Goal: Task Accomplishment & Management: Use online tool/utility

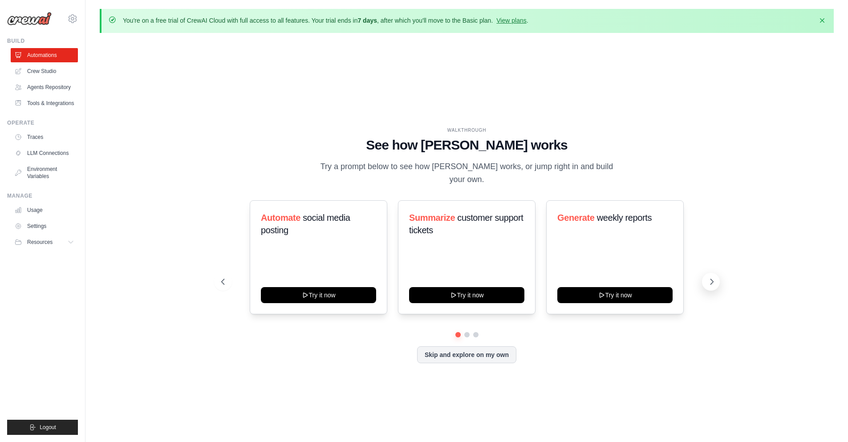
click at [711, 283] on icon at bounding box center [712, 281] width 3 height 5
click at [38, 87] on link "Agents Repository" at bounding box center [45, 87] width 67 height 14
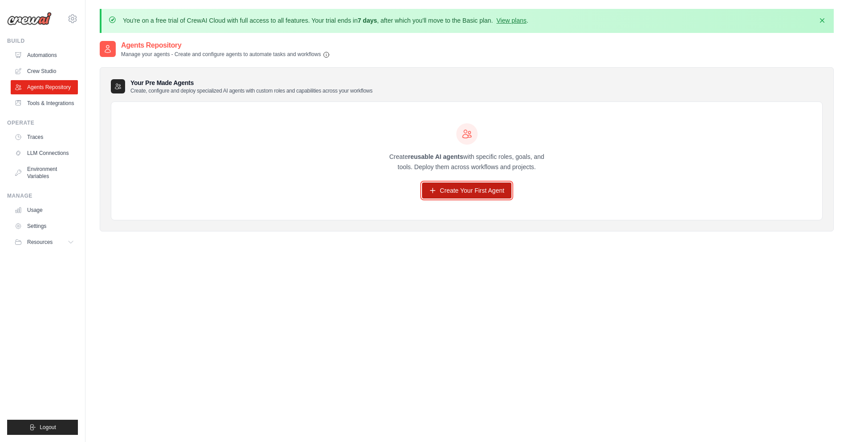
click at [451, 191] on link "Create Your First Agent" at bounding box center [466, 191] width 89 height 16
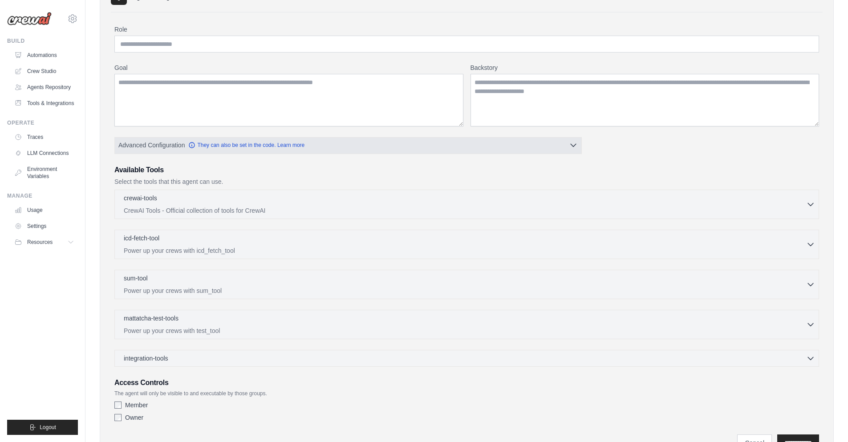
scroll to position [134, 0]
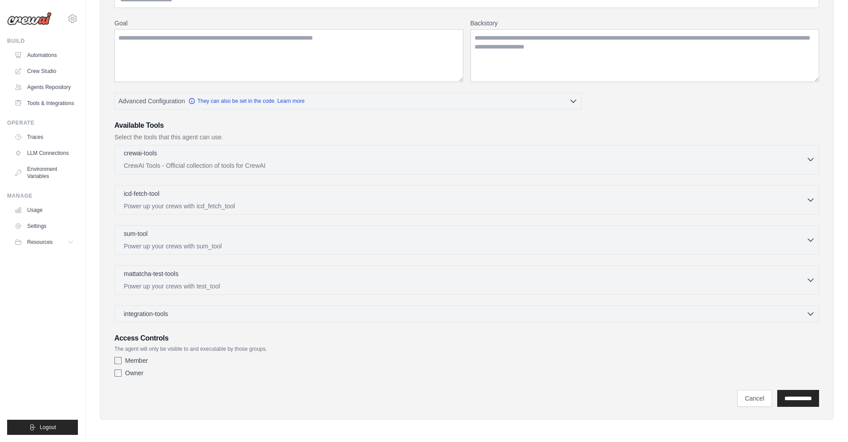
click at [144, 156] on p "crewai-tools" at bounding box center [140, 153] width 33 height 9
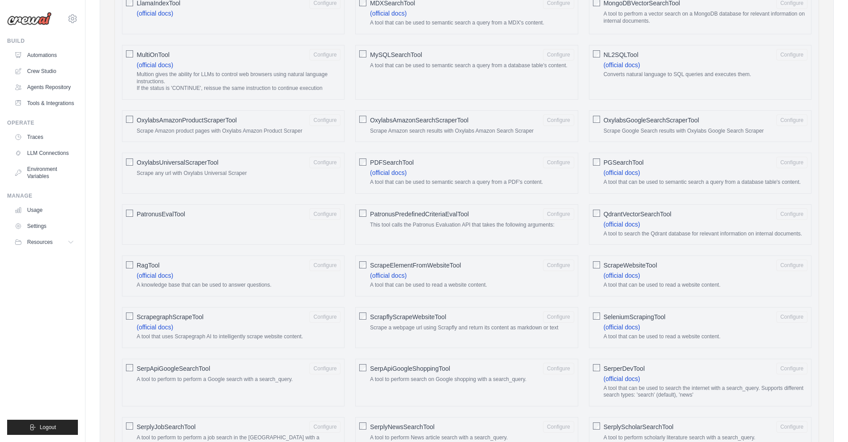
scroll to position [0, 0]
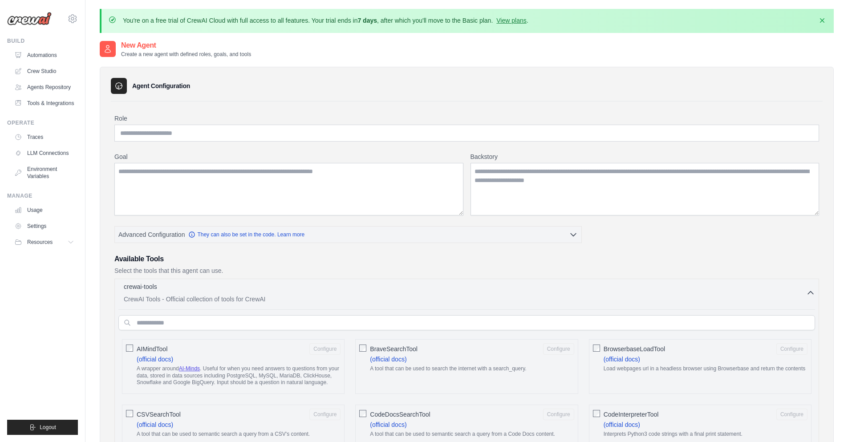
click at [145, 285] on p "crewai-tools" at bounding box center [140, 286] width 33 height 9
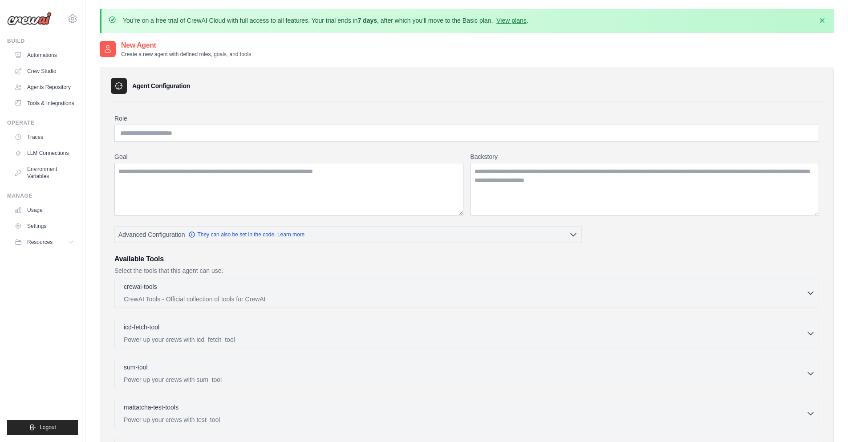
scroll to position [134, 0]
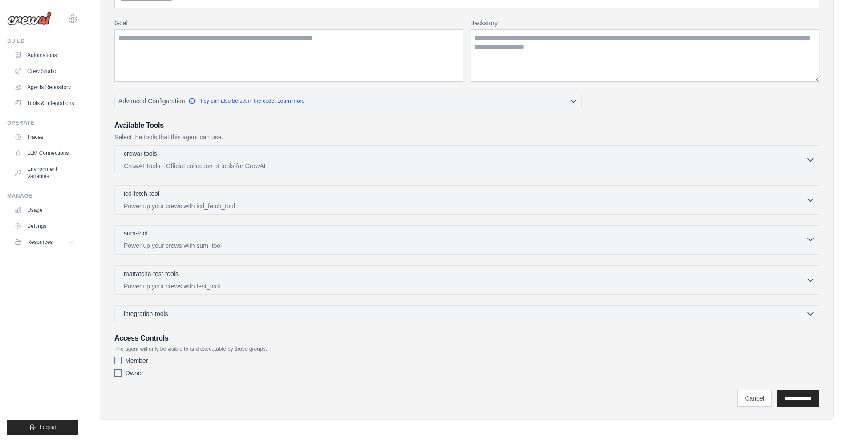
click at [144, 235] on p "sum-tool" at bounding box center [136, 233] width 24 height 9
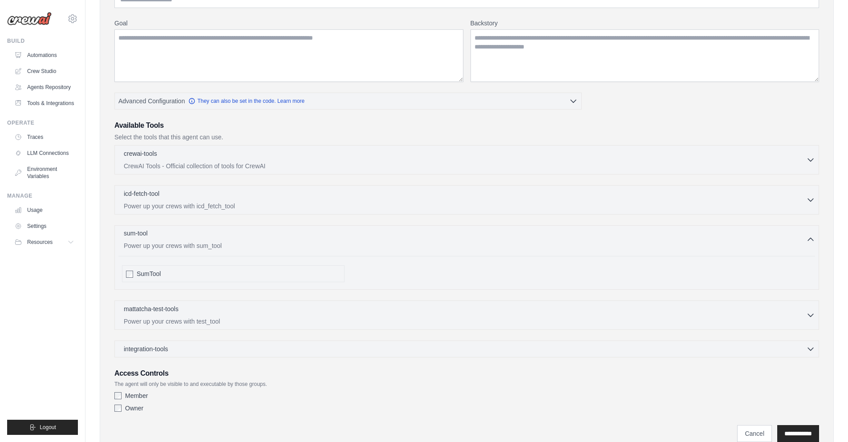
click at [144, 235] on p "sum-tool" at bounding box center [136, 233] width 24 height 9
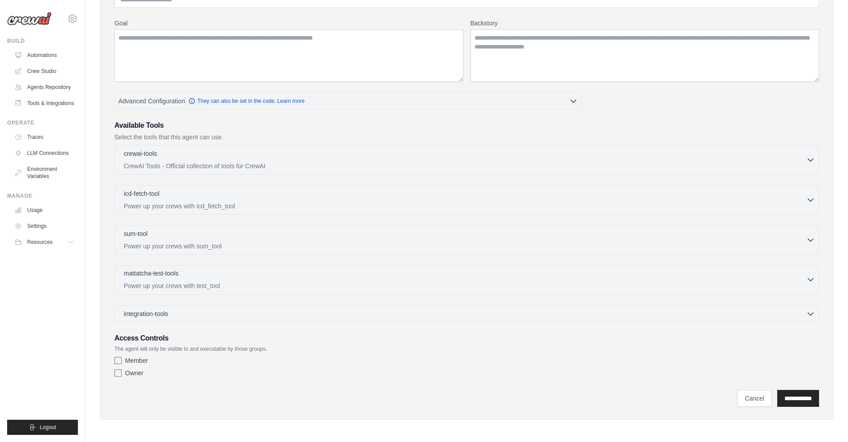
click at [146, 274] on p "mattatcha-test-tools" at bounding box center [151, 273] width 55 height 9
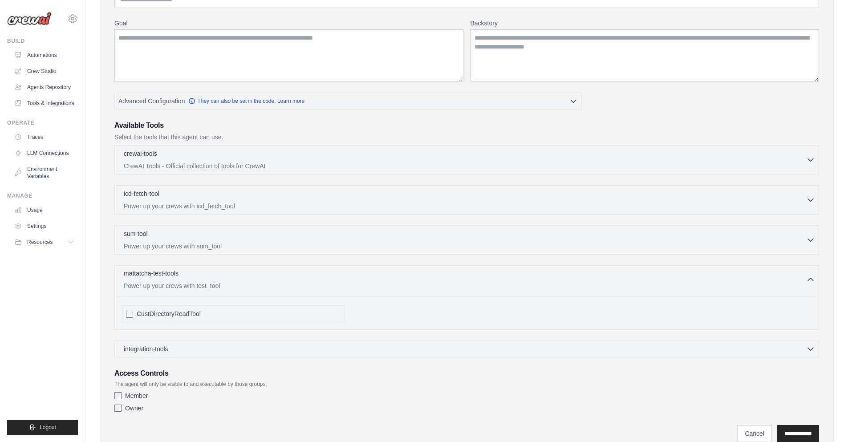
click at [146, 274] on p "mattatcha-test-tools" at bounding box center [151, 273] width 55 height 9
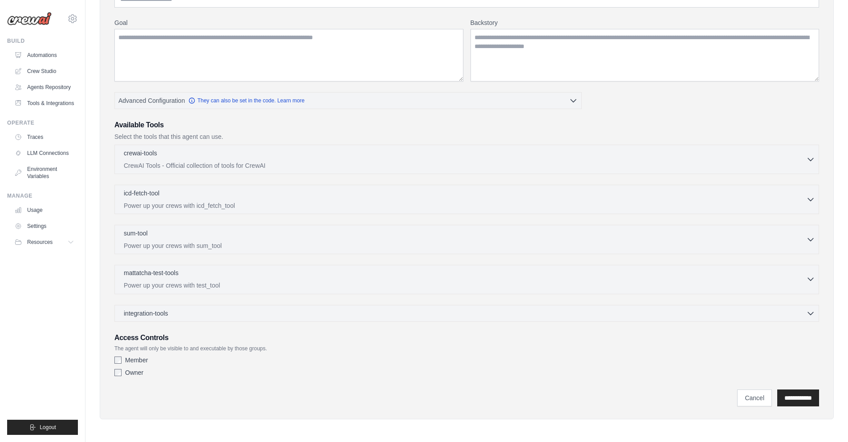
scroll to position [0, 0]
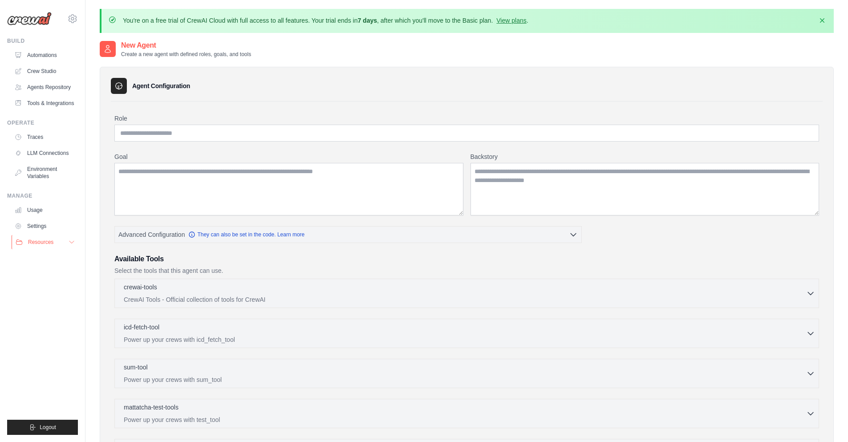
click at [36, 246] on span "Resources" at bounding box center [40, 242] width 25 height 7
click at [41, 54] on link "Automations" at bounding box center [45, 55] width 67 height 14
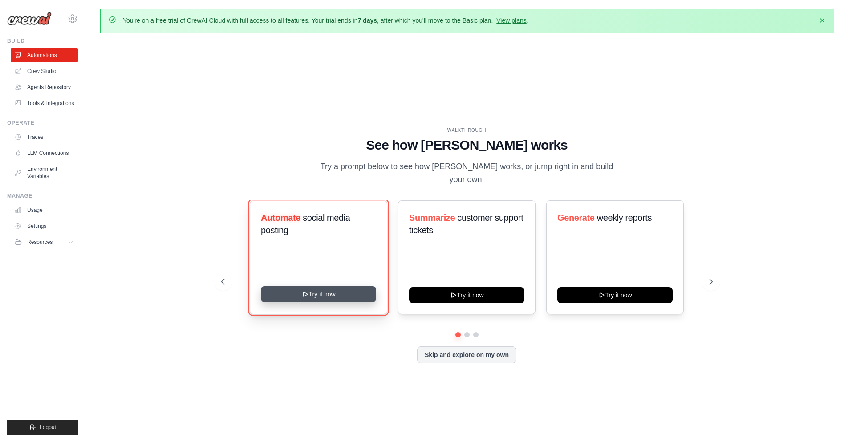
click at [324, 293] on button "Try it now" at bounding box center [318, 294] width 115 height 16
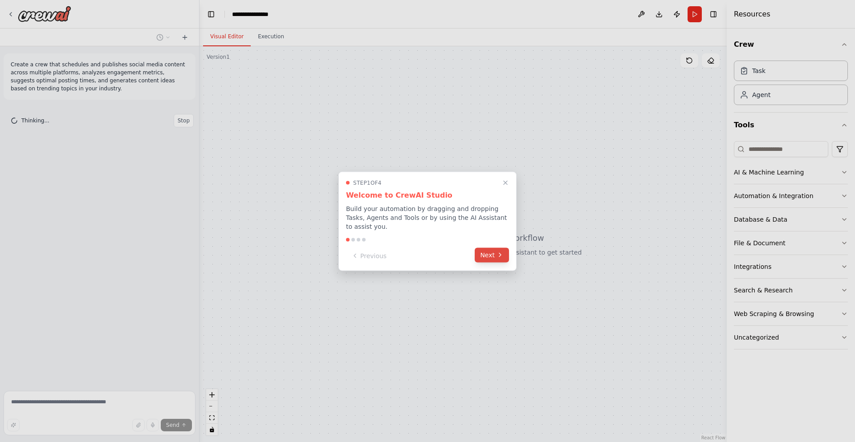
click at [497, 252] on icon at bounding box center [499, 255] width 7 height 7
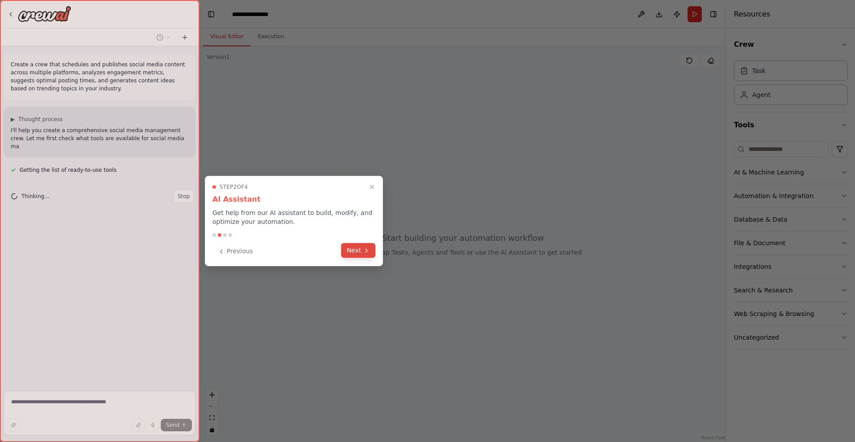
click at [358, 253] on button "Next" at bounding box center [358, 250] width 34 height 15
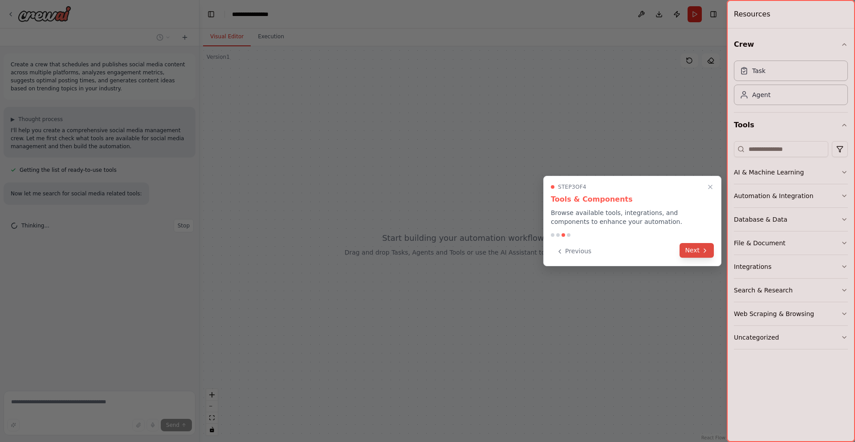
click at [694, 249] on button "Next" at bounding box center [696, 250] width 34 height 15
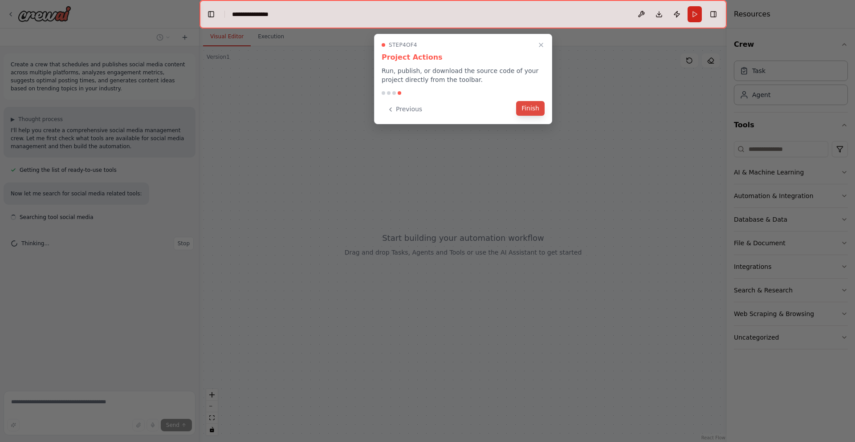
click at [532, 107] on button "Finish" at bounding box center [530, 108] width 28 height 15
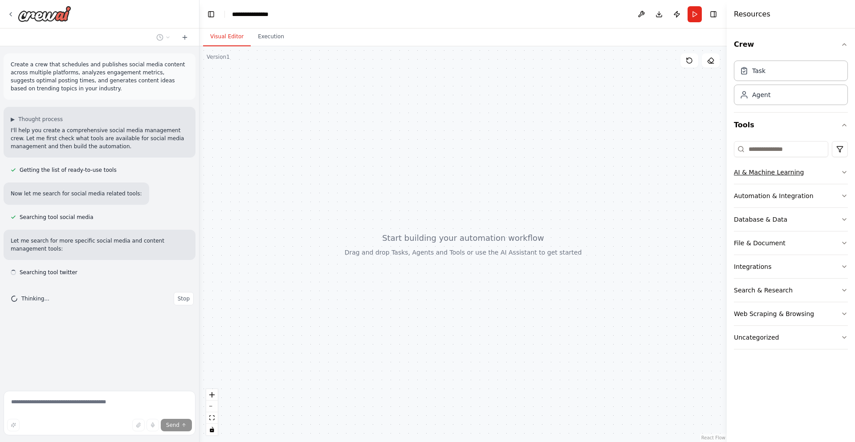
click at [746, 171] on div "AI & Machine Learning" at bounding box center [769, 172] width 70 height 9
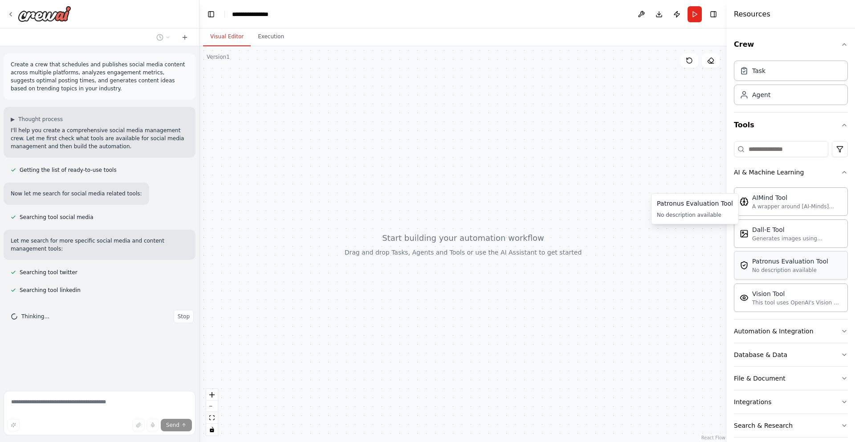
scroll to position [57, 0]
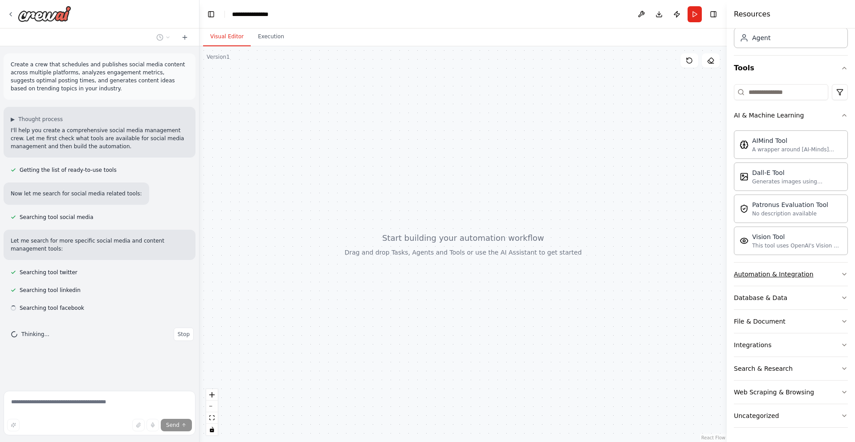
click at [768, 277] on div "Automation & Integration" at bounding box center [774, 274] width 80 height 9
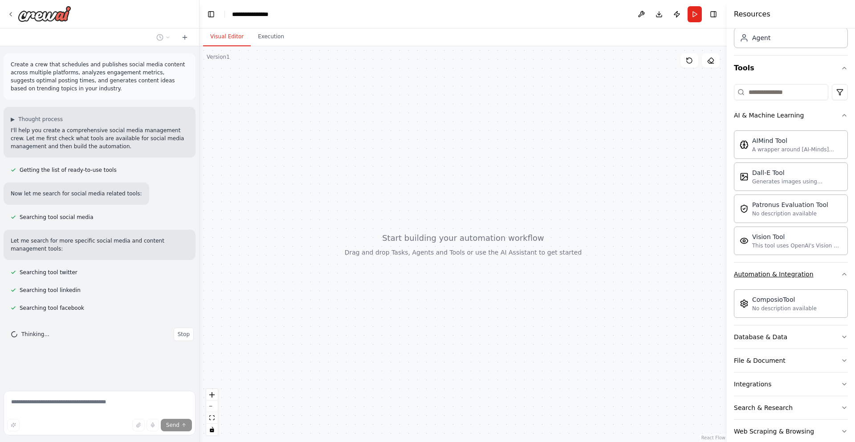
scroll to position [96, 0]
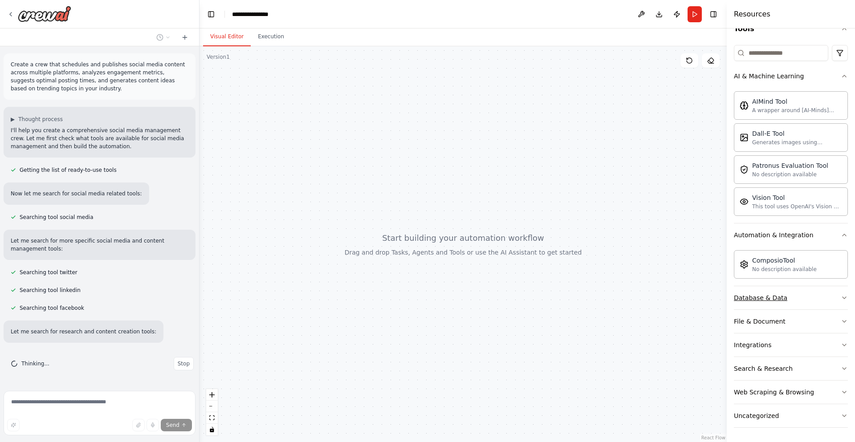
click at [757, 296] on div "Database & Data" at bounding box center [760, 297] width 53 height 9
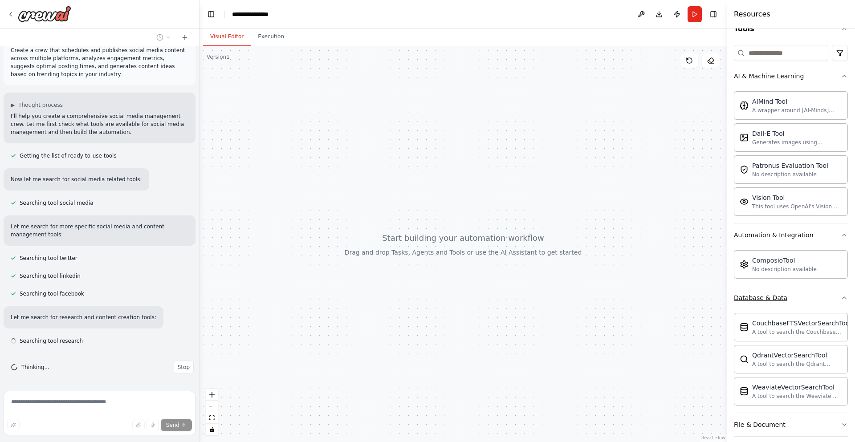
scroll to position [199, 0]
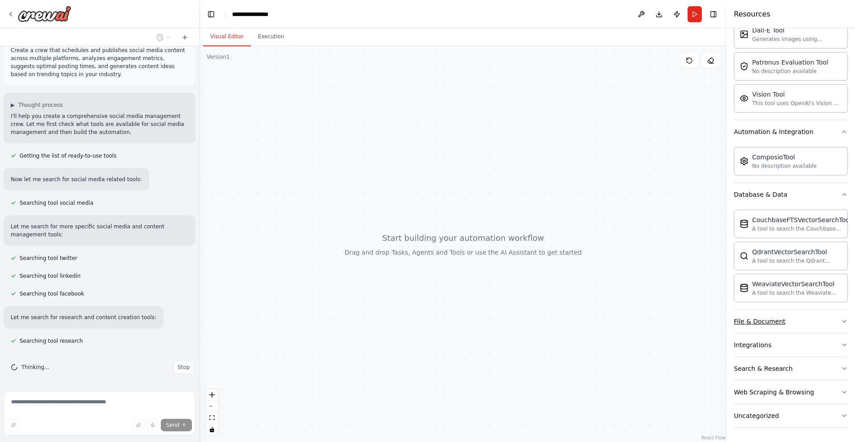
click at [756, 322] on div "File & Document" at bounding box center [760, 321] width 52 height 9
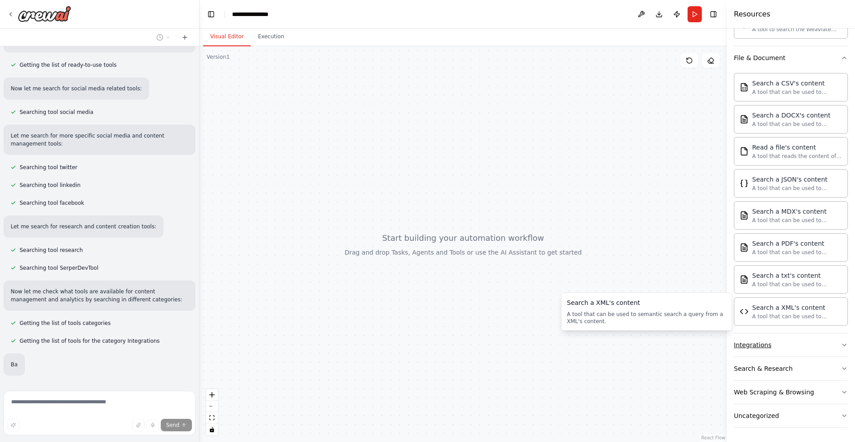
scroll to position [159, 0]
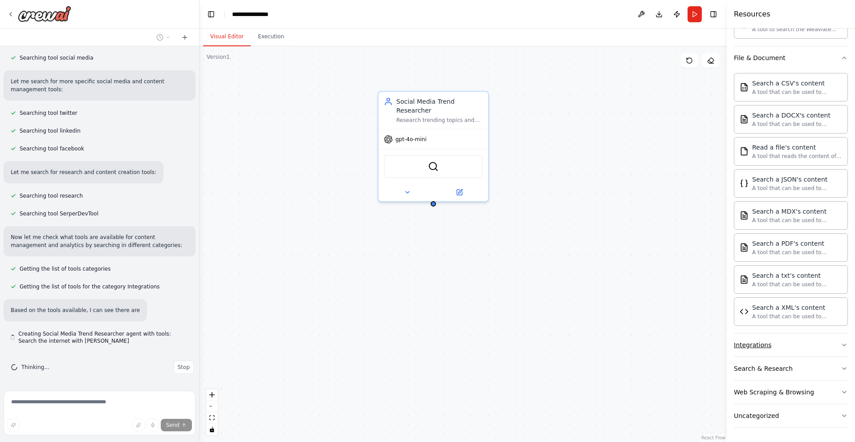
click at [774, 345] on button "Integrations" at bounding box center [791, 344] width 114 height 23
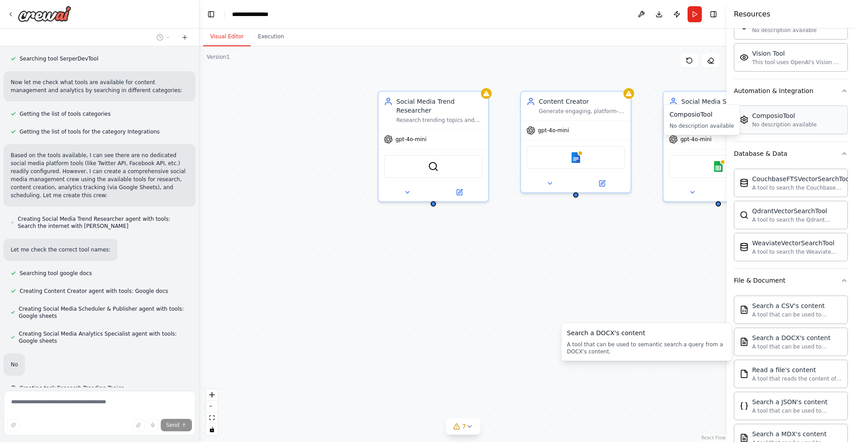
scroll to position [362, 0]
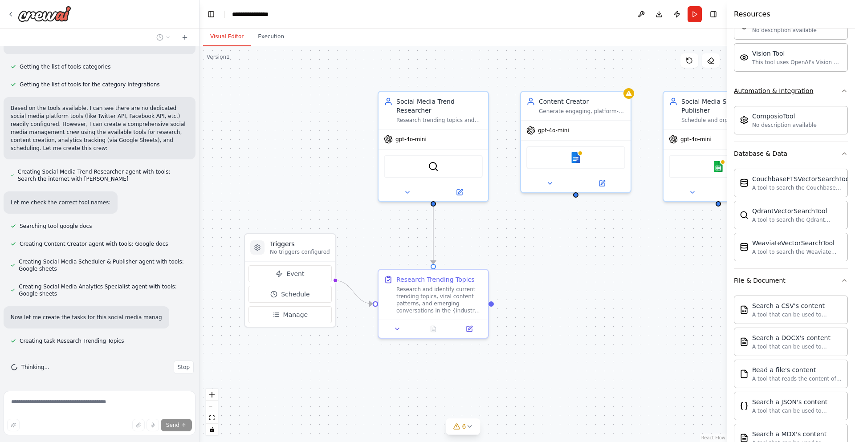
click at [841, 90] on icon "button" at bounding box center [844, 90] width 7 height 7
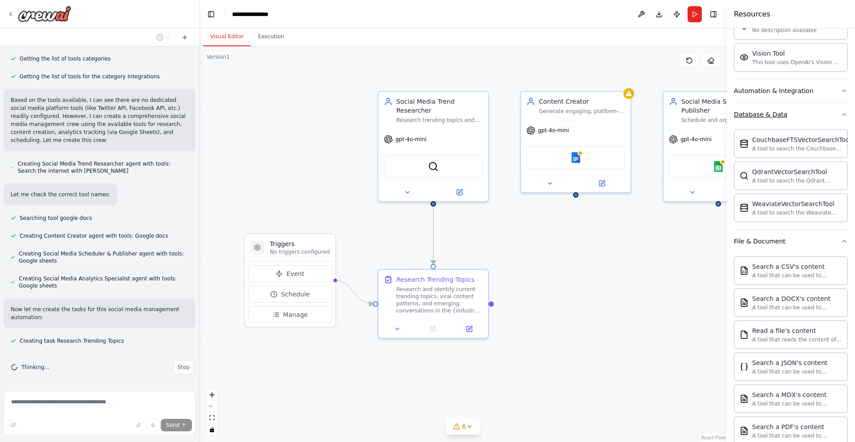
click at [841, 115] on icon "button" at bounding box center [844, 114] width 7 height 7
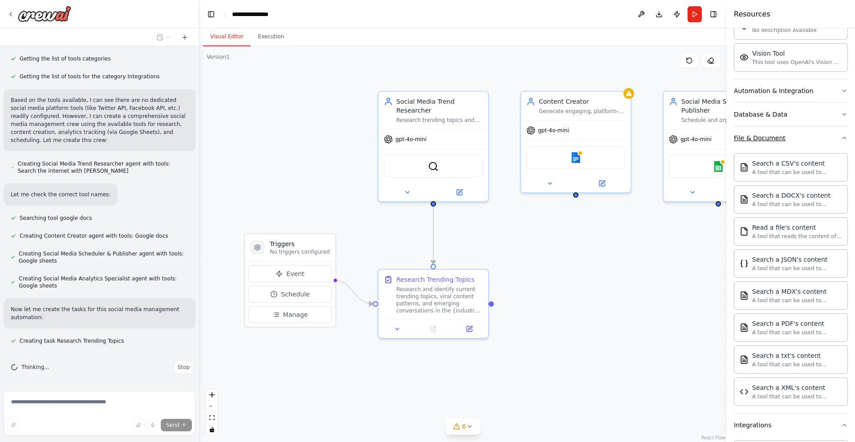
click at [841, 140] on icon "button" at bounding box center [844, 137] width 7 height 7
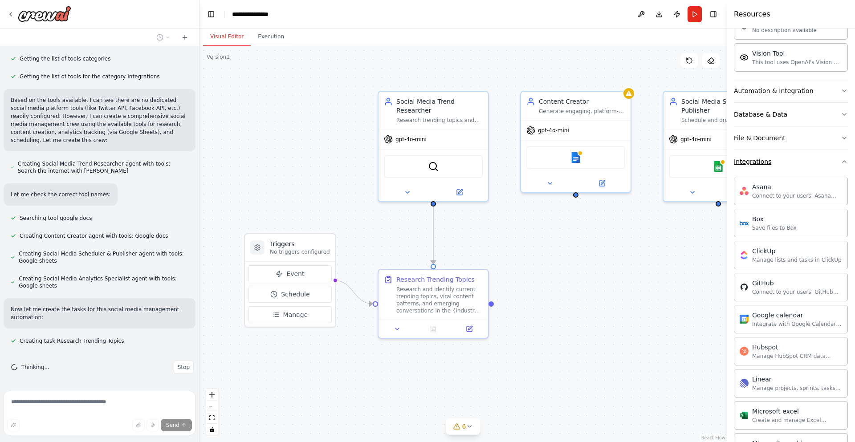
click at [838, 155] on button "Integrations" at bounding box center [791, 161] width 114 height 23
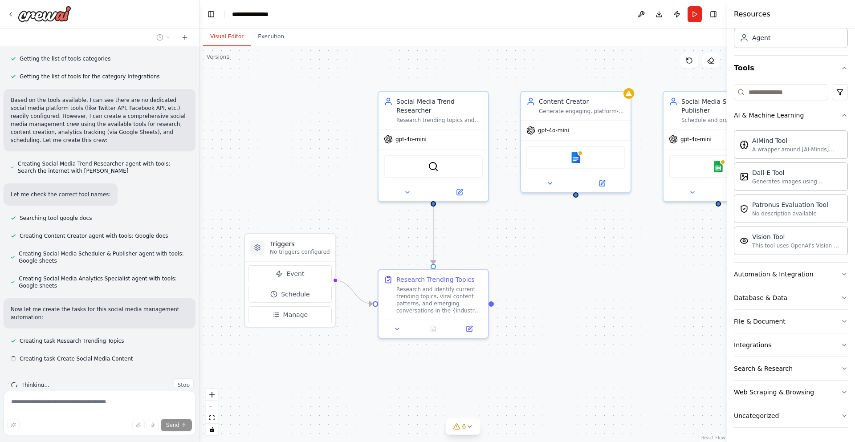
scroll to position [387, 0]
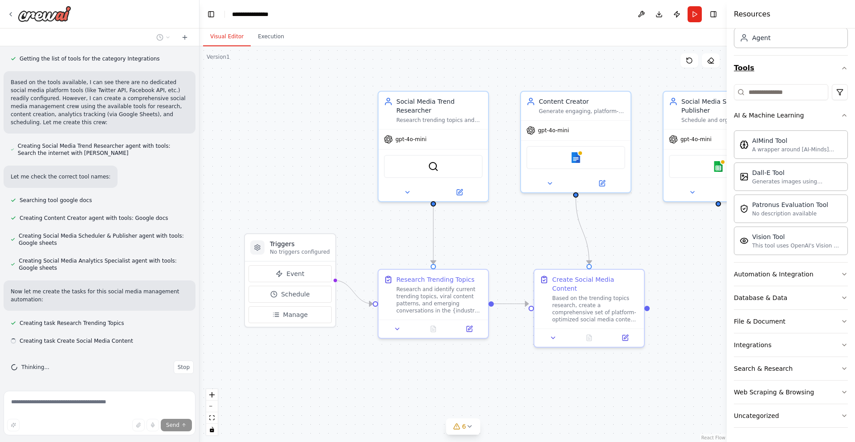
click at [841, 67] on icon "button" at bounding box center [844, 68] width 7 height 7
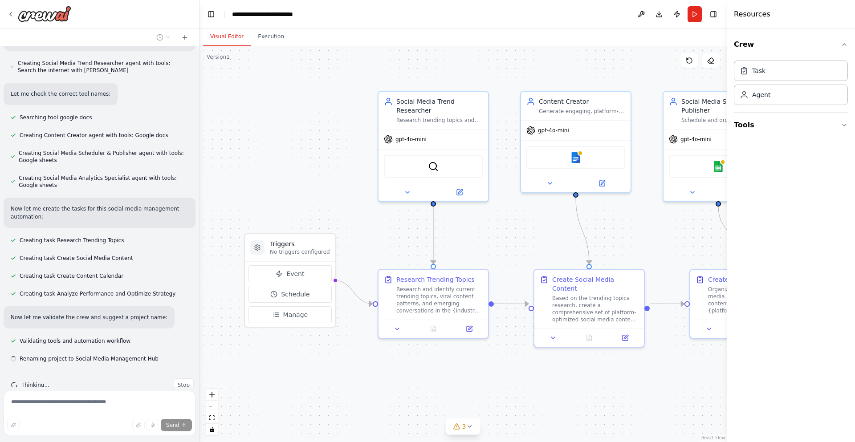
scroll to position [488, 0]
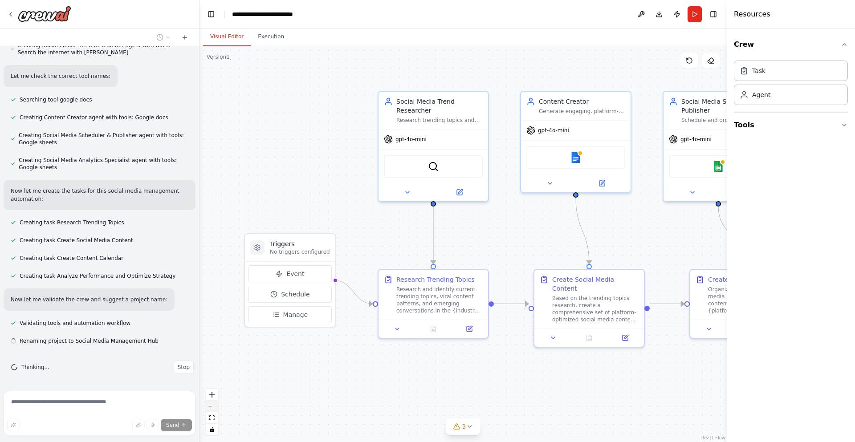
click at [211, 405] on button "zoom out" at bounding box center [212, 407] width 12 height 12
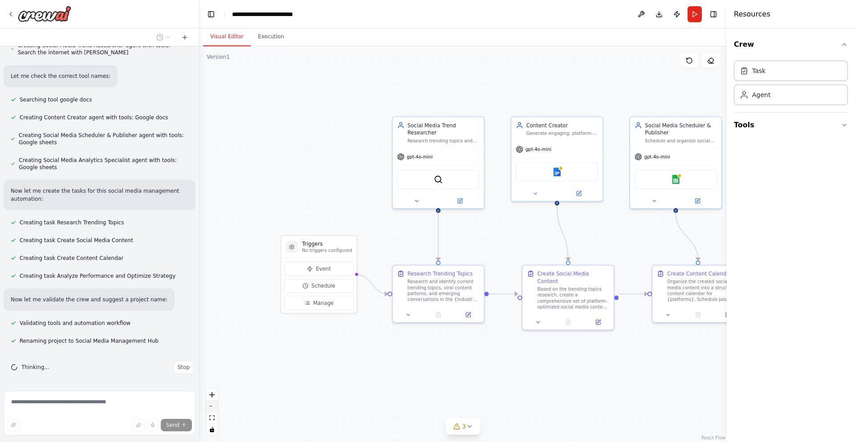
click at [211, 405] on button "zoom out" at bounding box center [212, 407] width 12 height 12
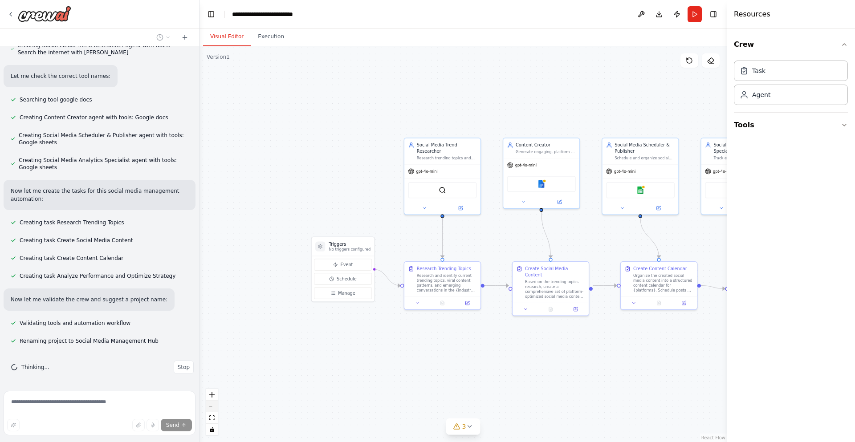
click at [211, 405] on button "zoom out" at bounding box center [212, 407] width 12 height 12
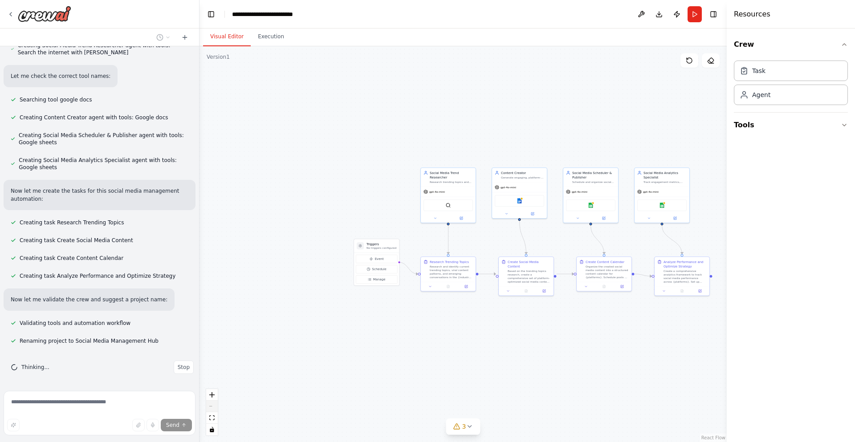
click at [211, 405] on div "React Flow controls" at bounding box center [212, 412] width 12 height 46
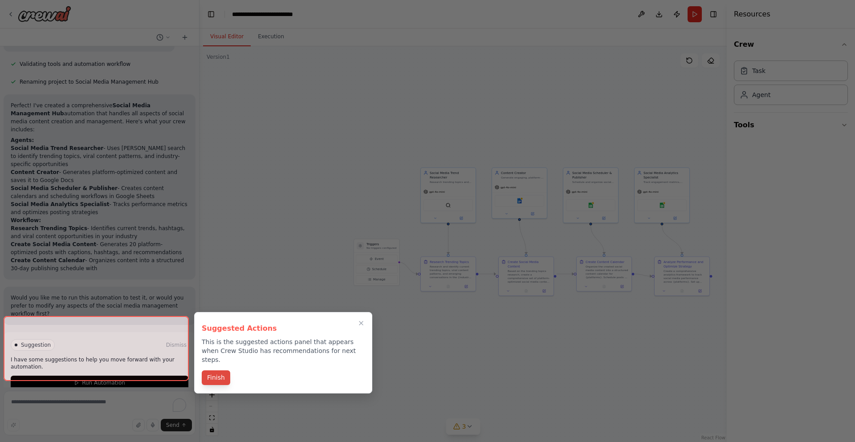
click at [219, 371] on button "Finish" at bounding box center [216, 377] width 28 height 15
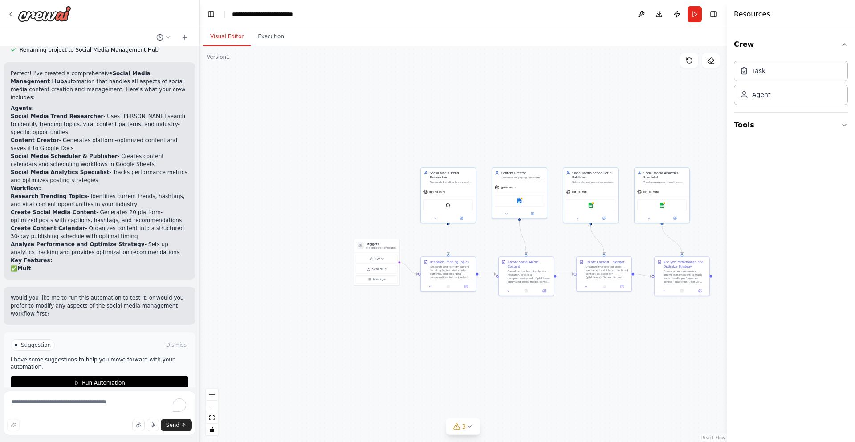
click at [82, 379] on span "Run Automation" at bounding box center [103, 382] width 43 height 7
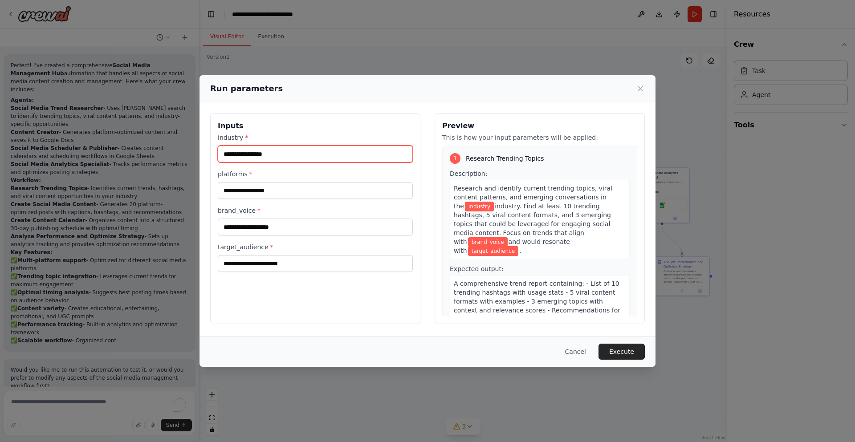
click at [236, 157] on input "industry *" at bounding box center [315, 154] width 195 height 17
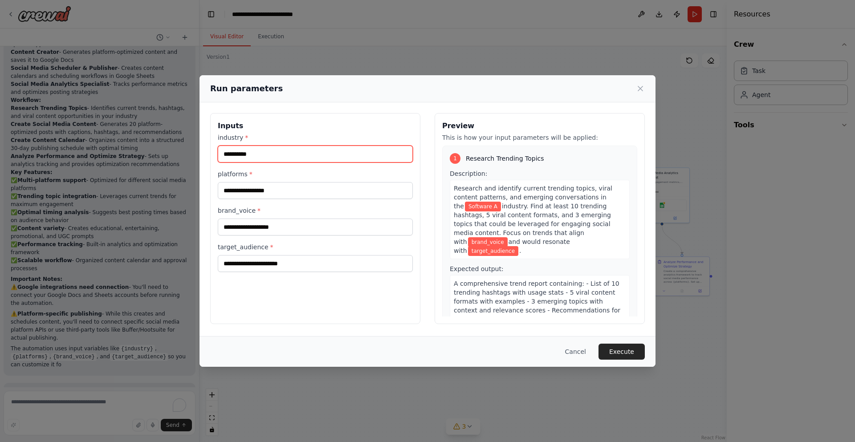
scroll to position [875, 0]
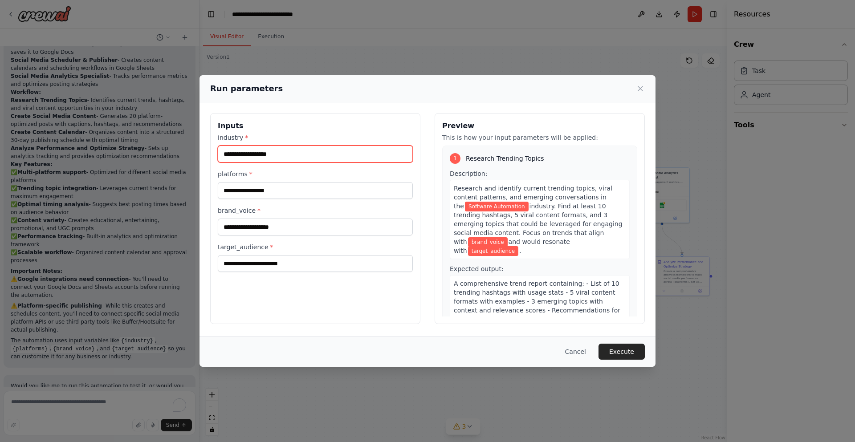
type input "**********"
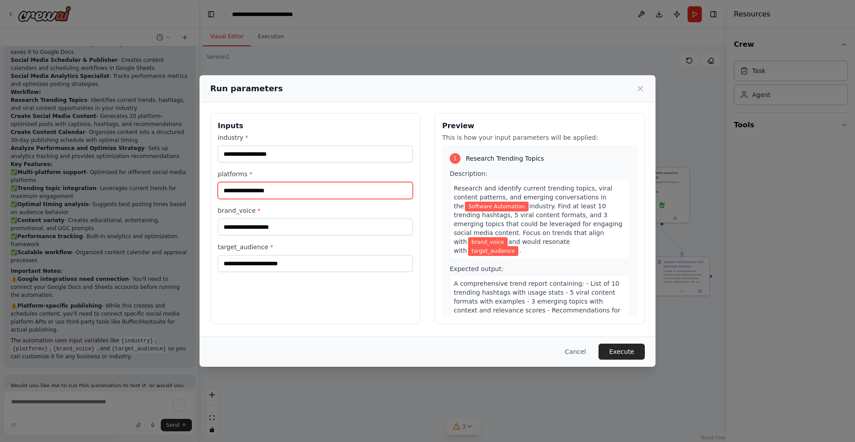
click at [238, 191] on input "platforms *" at bounding box center [315, 190] width 195 height 17
type input "********"
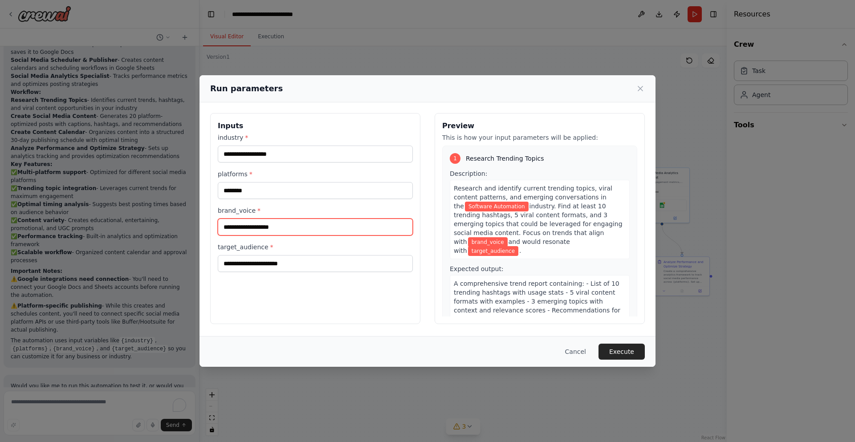
click at [235, 228] on input "brand_voice *" at bounding box center [315, 227] width 195 height 17
type input "**********"
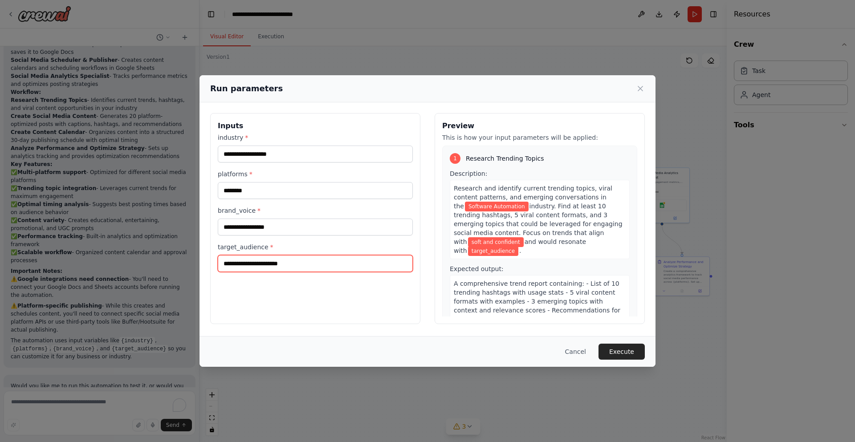
click at [232, 266] on input "target_audience *" at bounding box center [315, 263] width 195 height 17
type input "**********"
click at [312, 275] on div "**********" at bounding box center [315, 218] width 210 height 211
click at [630, 350] on button "Execute" at bounding box center [621, 352] width 46 height 16
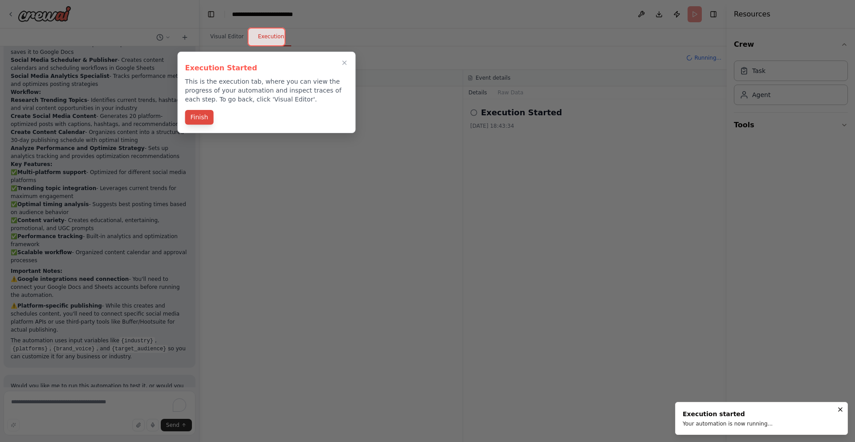
click at [195, 118] on button "Finish" at bounding box center [199, 117] width 28 height 15
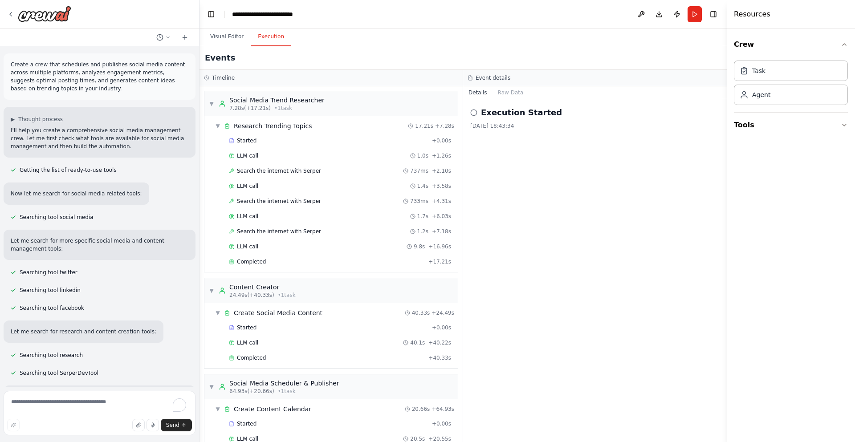
scroll to position [947, 0]
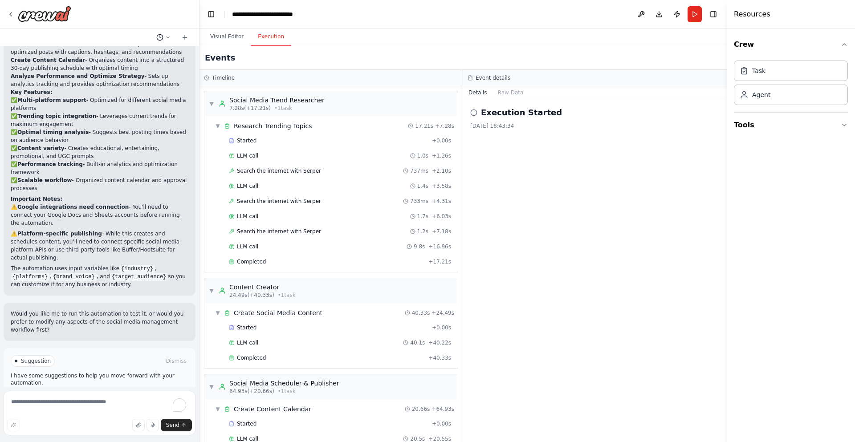
click at [168, 37] on icon at bounding box center [167, 37] width 5 height 5
click at [185, 36] on div at bounding box center [99, 221] width 199 height 442
click at [185, 36] on icon at bounding box center [185, 37] width 0 height 4
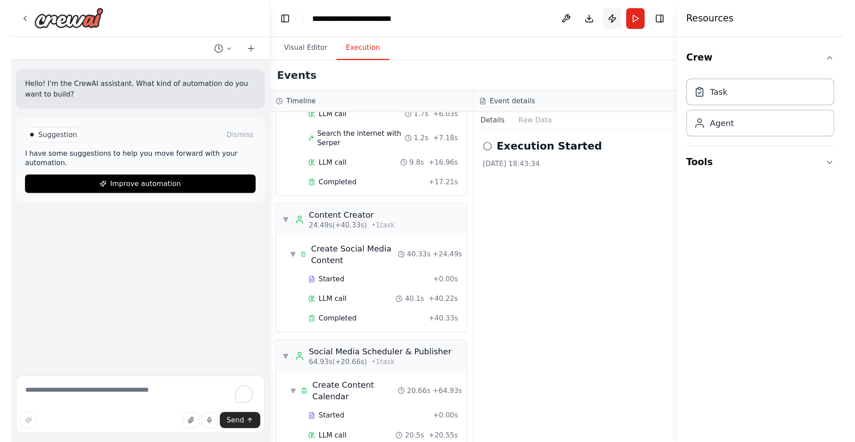
scroll to position [129, 0]
